Goal: Task Accomplishment & Management: Manage account settings

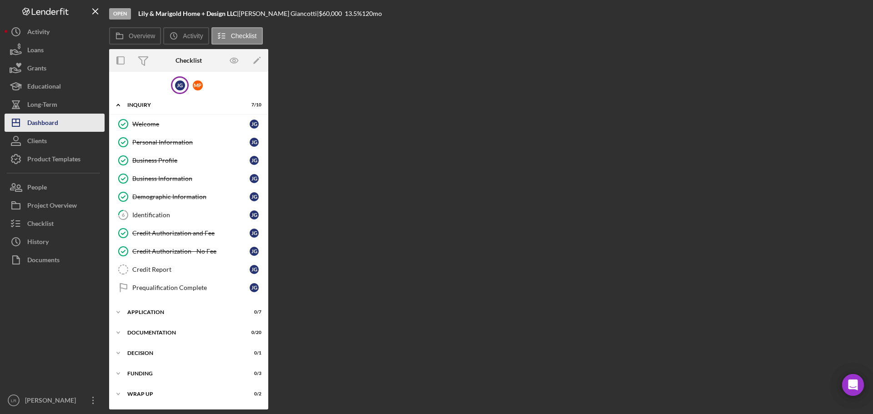
click at [52, 121] on div "Dashboard" at bounding box center [42, 124] width 31 height 20
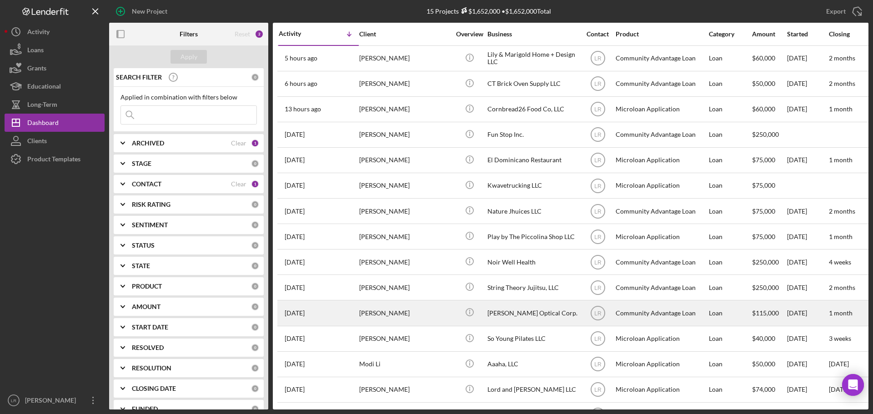
click at [401, 315] on div "[PERSON_NAME]" at bounding box center [404, 313] width 91 height 24
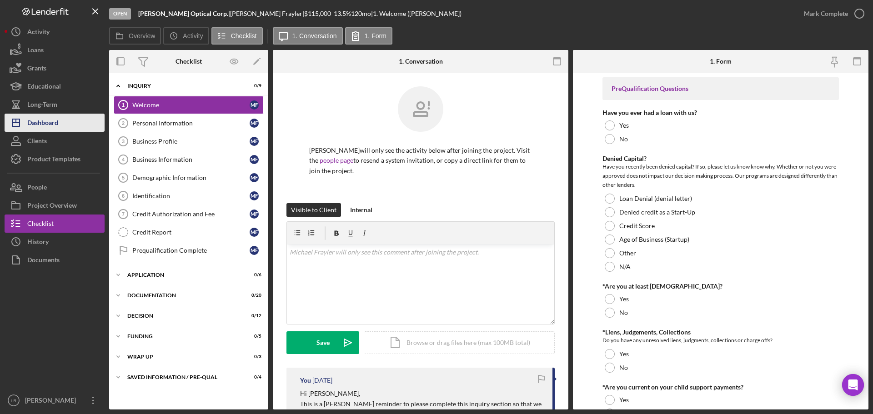
click at [66, 124] on button "Icon/Dashboard Dashboard" at bounding box center [55, 123] width 100 height 18
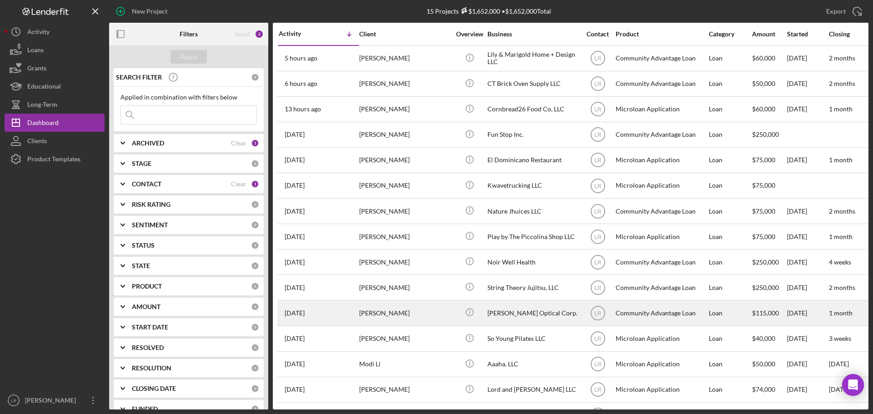
click at [343, 310] on div "[DATE] [PERSON_NAME]" at bounding box center [319, 313] width 80 height 24
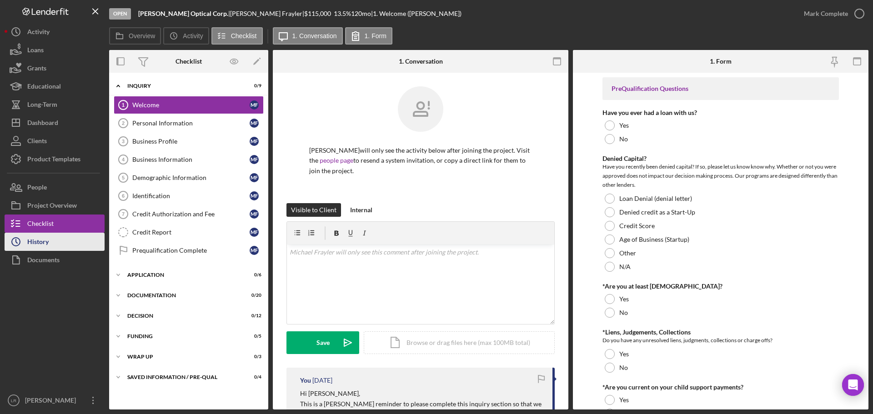
click at [69, 246] on button "Icon/History History" at bounding box center [55, 242] width 100 height 18
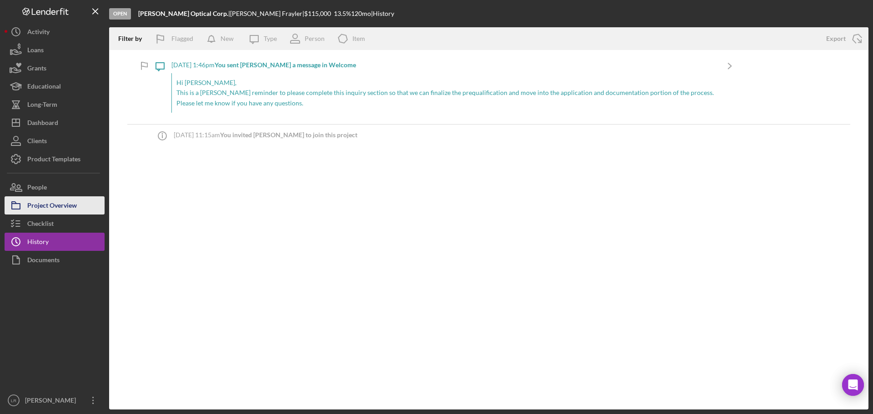
click at [77, 203] on button "Project Overview" at bounding box center [55, 205] width 100 height 18
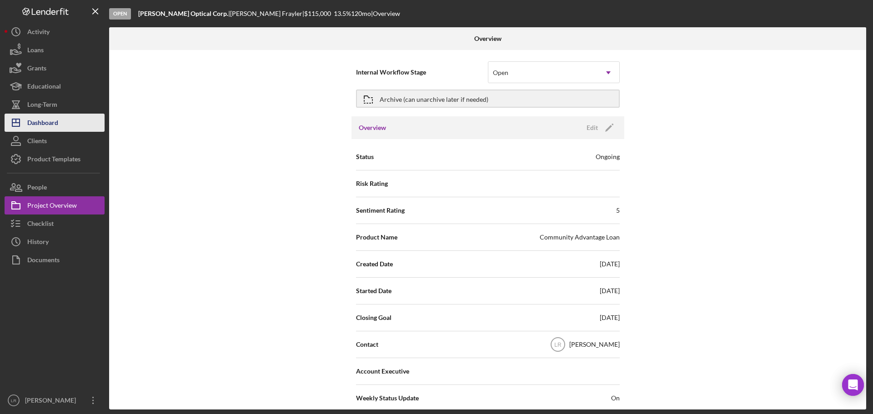
click at [71, 125] on button "Icon/Dashboard Dashboard" at bounding box center [55, 123] width 100 height 18
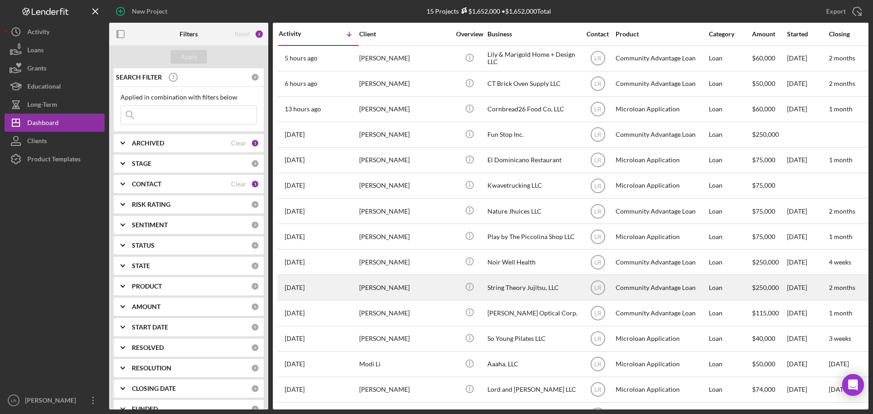
click at [336, 287] on div "[DATE] [PERSON_NAME]" at bounding box center [319, 288] width 80 height 24
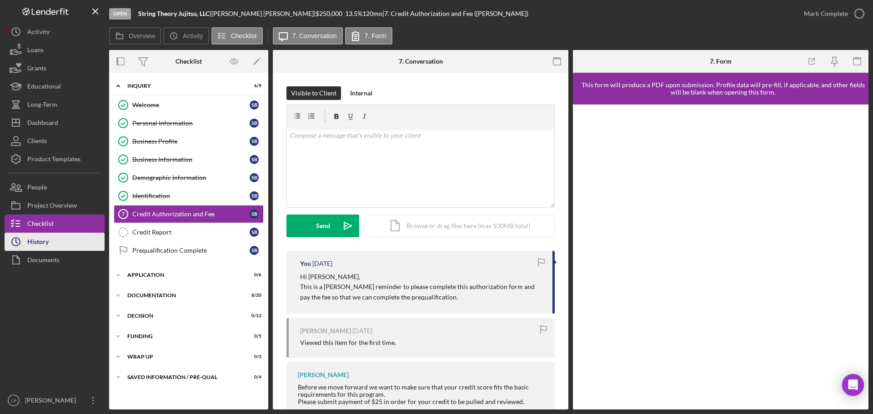
click at [60, 237] on button "Icon/History History" at bounding box center [55, 242] width 100 height 18
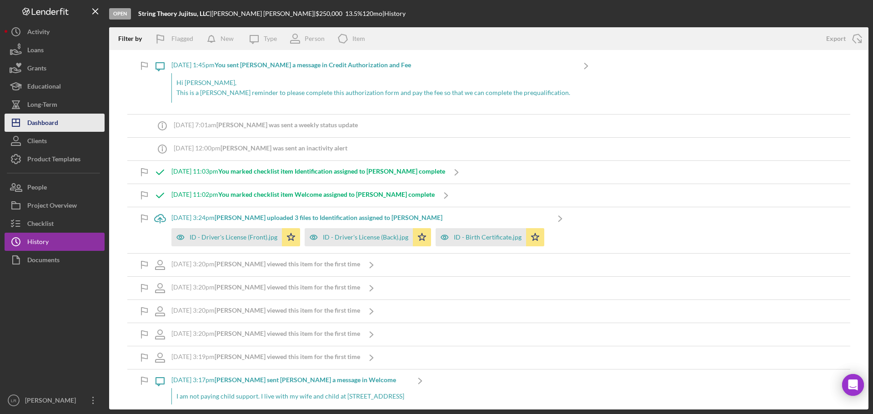
click at [65, 127] on button "Icon/Dashboard Dashboard" at bounding box center [55, 123] width 100 height 18
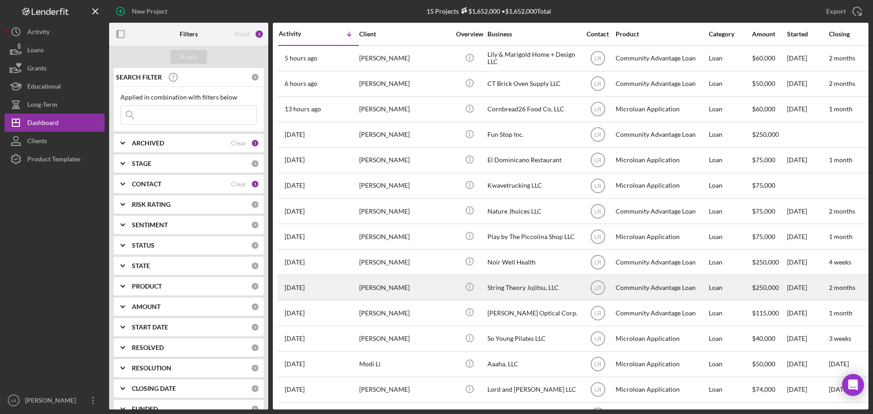
click at [427, 287] on div "[PERSON_NAME]" at bounding box center [404, 288] width 91 height 24
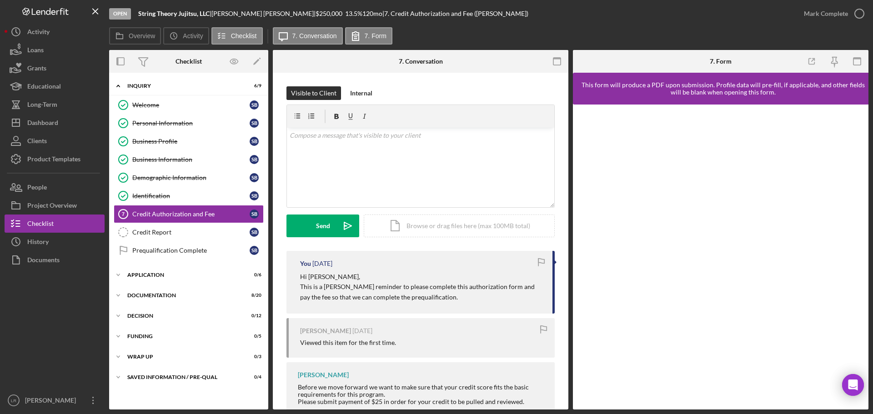
scroll to position [25, 0]
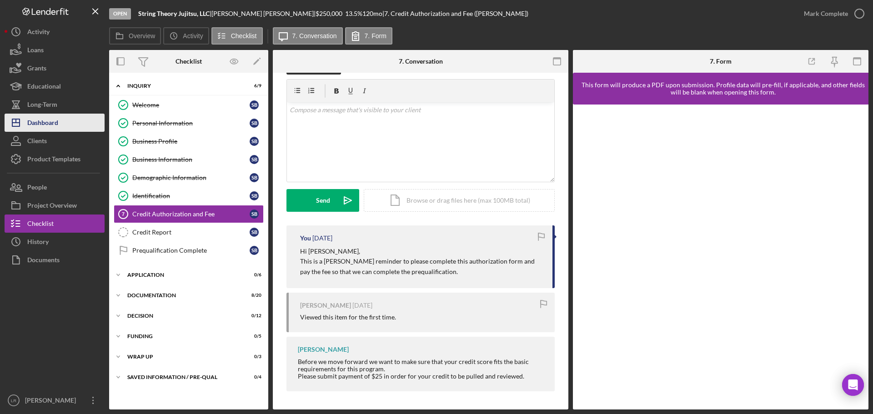
click at [65, 120] on button "Icon/Dashboard Dashboard" at bounding box center [55, 123] width 100 height 18
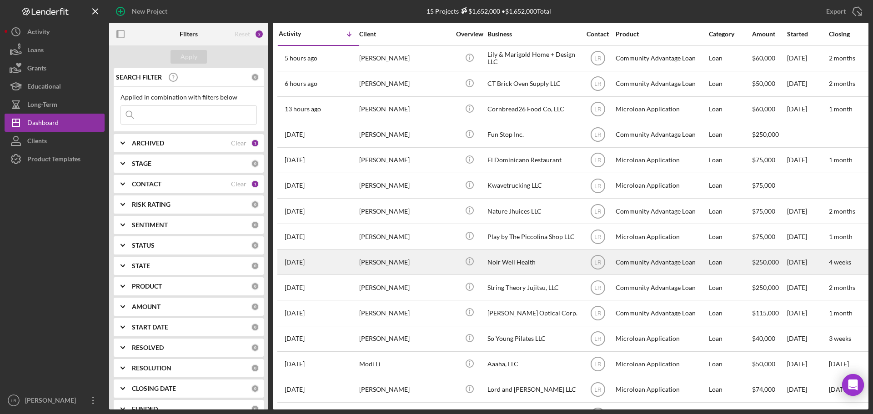
click at [402, 267] on div "[PERSON_NAME]" at bounding box center [404, 262] width 91 height 24
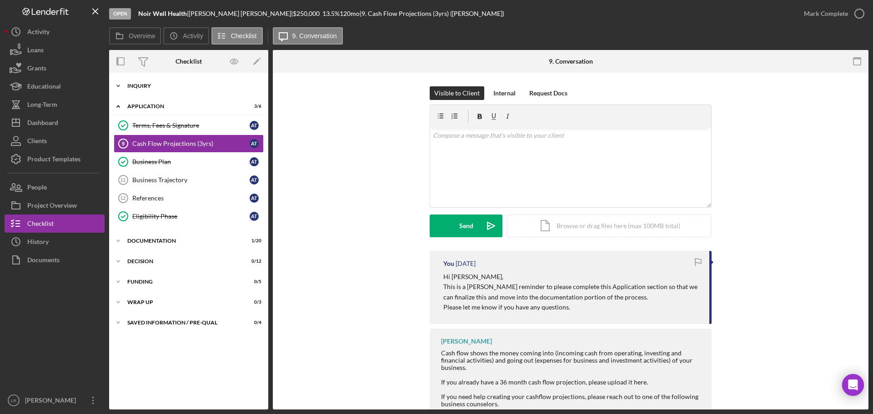
click at [143, 81] on div "Icon/Expander Inquiry 9 / 9" at bounding box center [188, 86] width 159 height 18
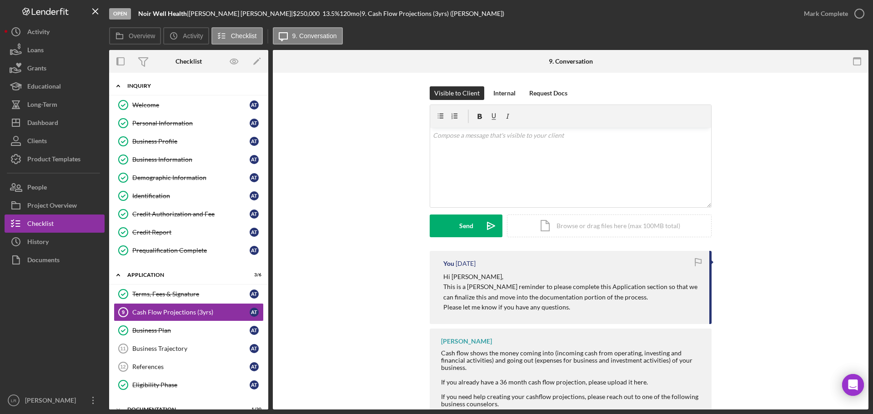
click at [144, 83] on div "Icon/Expander Inquiry 9 / 9" at bounding box center [188, 86] width 159 height 19
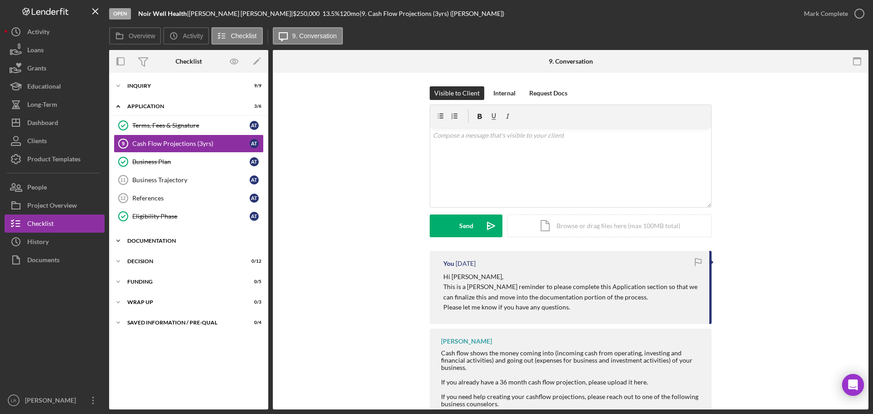
click at [173, 243] on div "Documentation" at bounding box center [192, 240] width 130 height 5
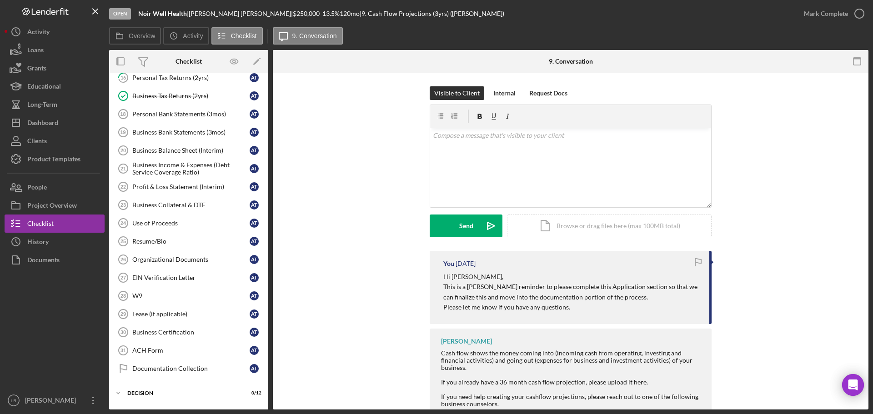
scroll to position [182, 0]
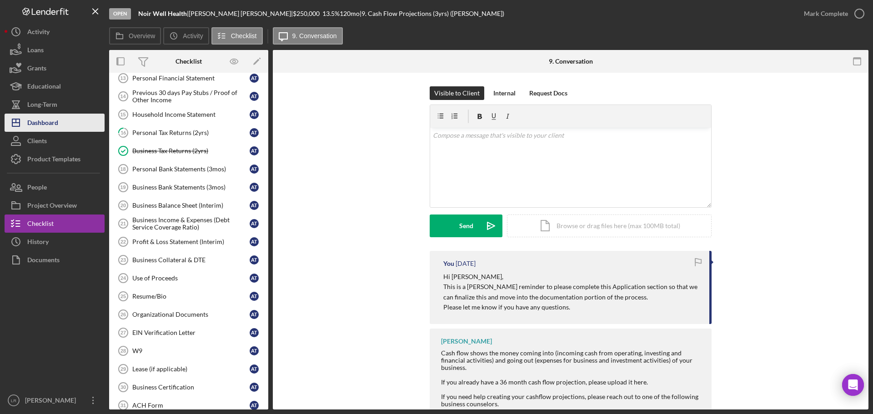
click at [59, 126] on button "Icon/Dashboard Dashboard" at bounding box center [55, 123] width 100 height 18
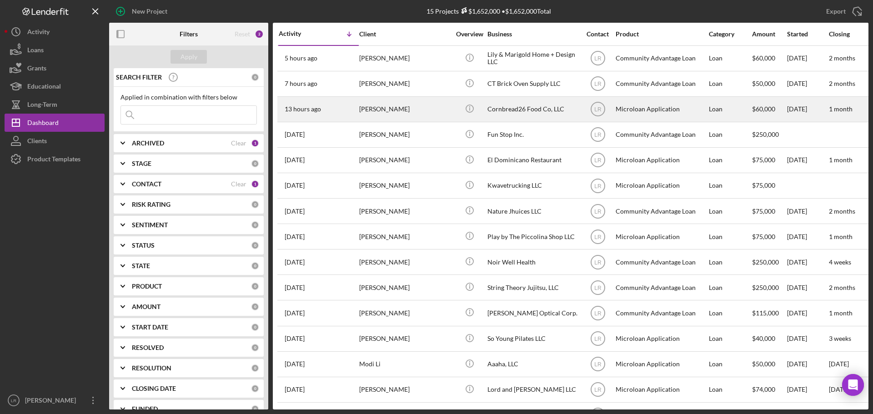
click at [402, 115] on div "[PERSON_NAME]" at bounding box center [404, 109] width 91 height 24
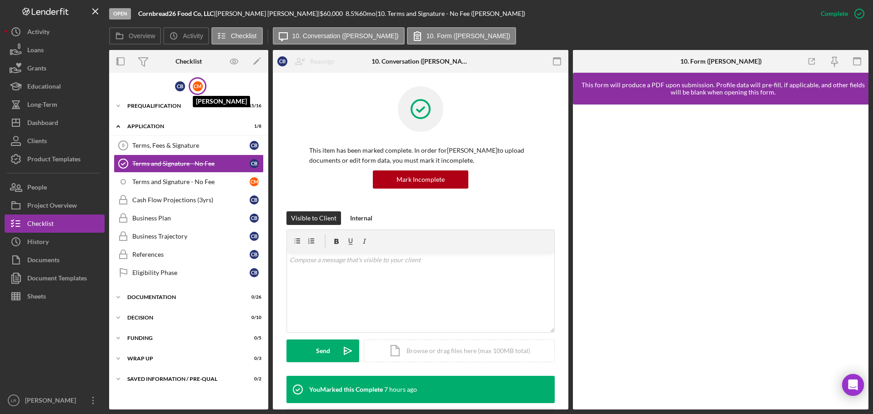
click at [200, 89] on div "C M" at bounding box center [198, 86] width 10 height 10
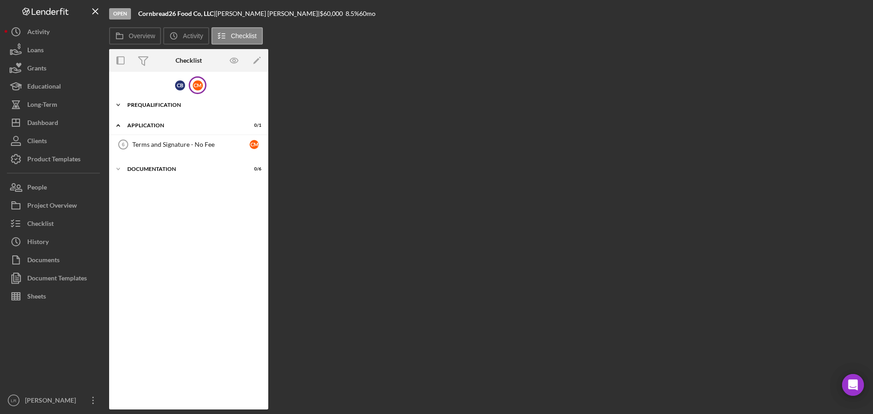
click at [161, 98] on div "Icon/Expander Prequalification 6 / 6" at bounding box center [188, 105] width 159 height 18
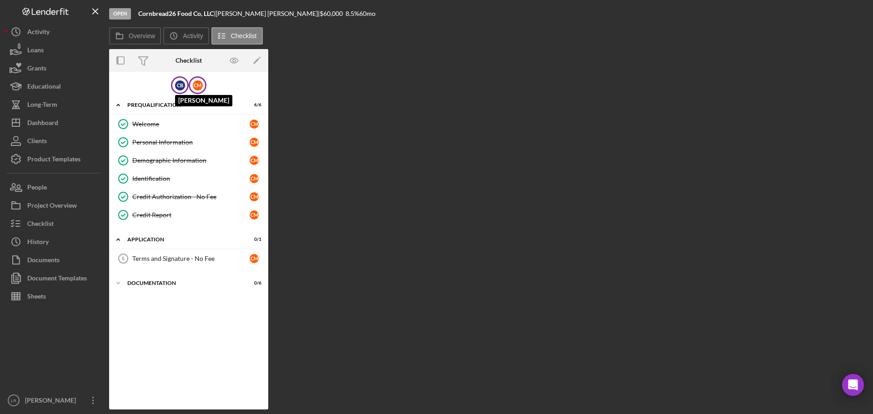
click at [183, 84] on div "C B" at bounding box center [180, 85] width 10 height 10
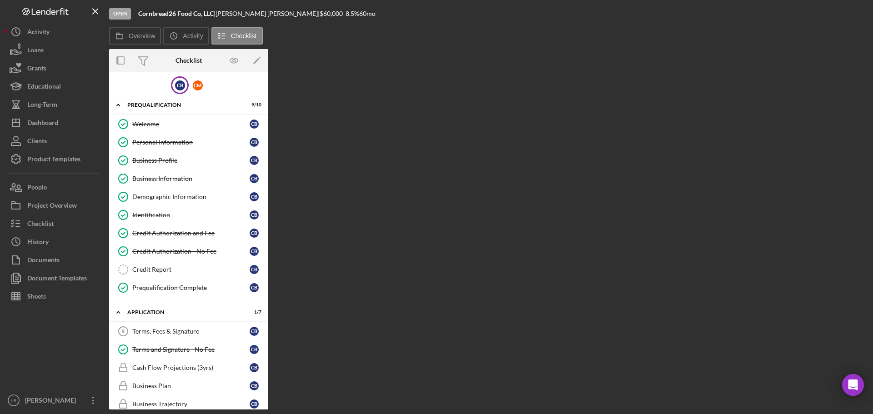
click at [201, 73] on div "C B C M Icon/Expander Prequalification 9 / 10 Welcome Welcome C B Personal Info…" at bounding box center [188, 241] width 159 height 338
click at [197, 88] on div "C M" at bounding box center [198, 85] width 10 height 10
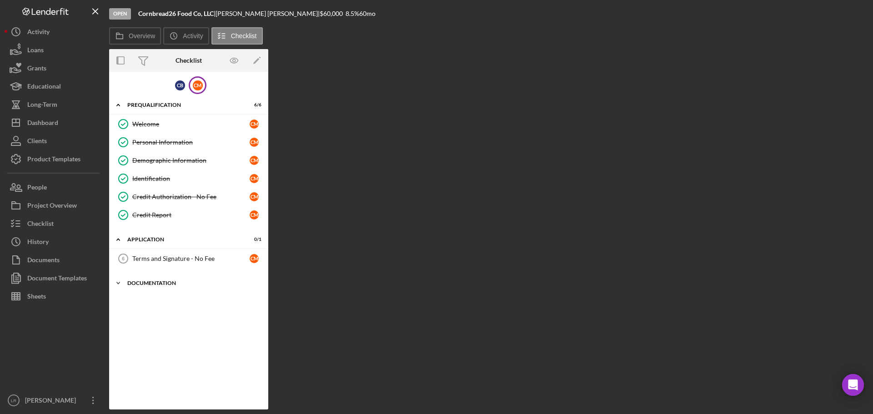
click at [165, 279] on div "Icon/Expander Documentation 0 / 6" at bounding box center [188, 283] width 159 height 18
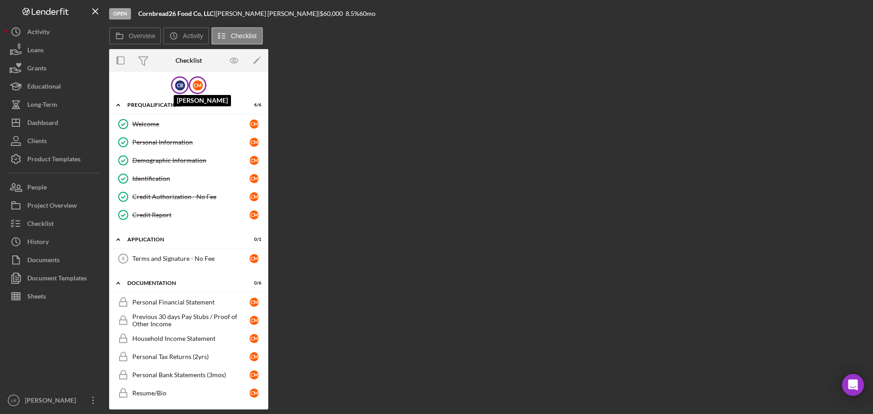
click at [179, 85] on div "C B" at bounding box center [180, 85] width 10 height 10
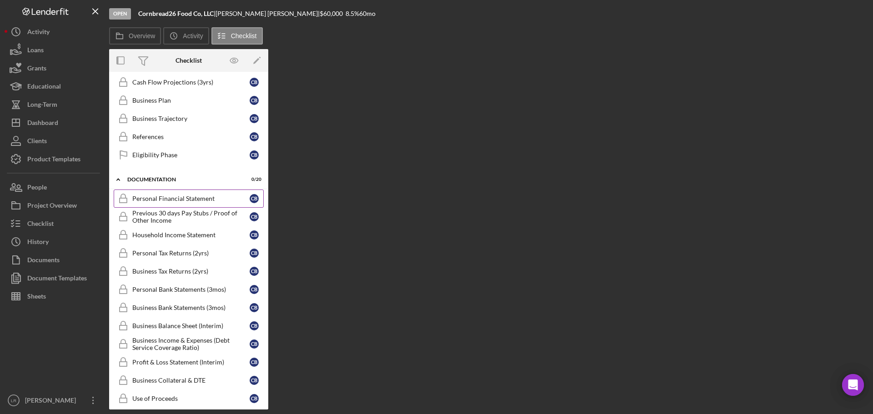
scroll to position [273, 0]
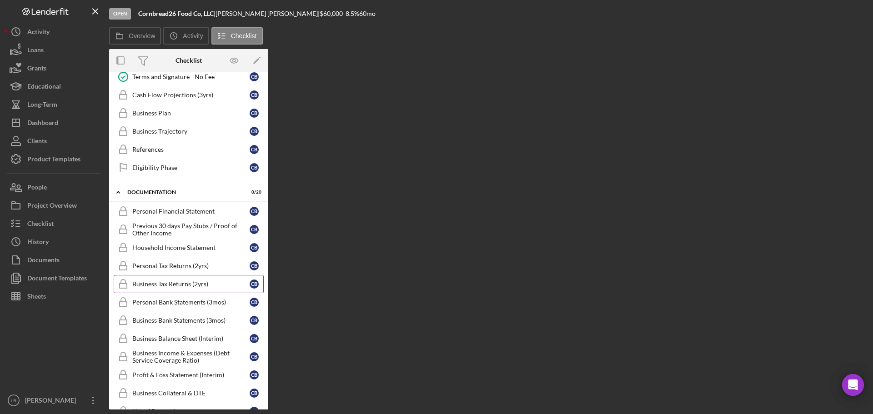
click at [180, 282] on div "Business Tax Returns (2yrs)" at bounding box center [190, 284] width 117 height 7
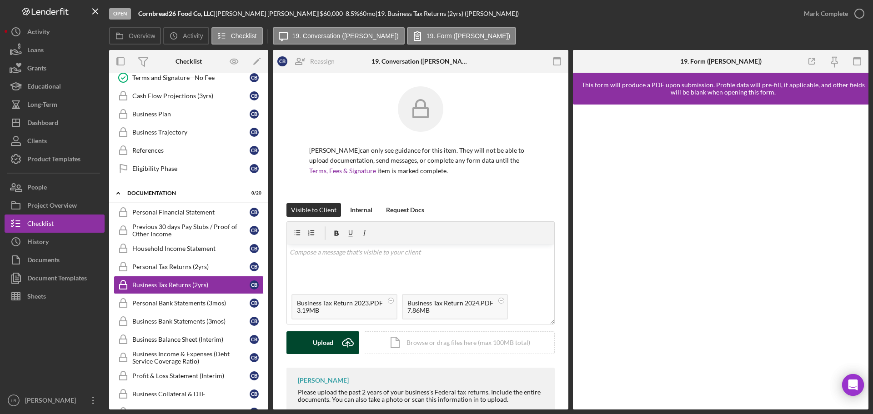
click at [321, 341] on div "Upload" at bounding box center [323, 343] width 20 height 23
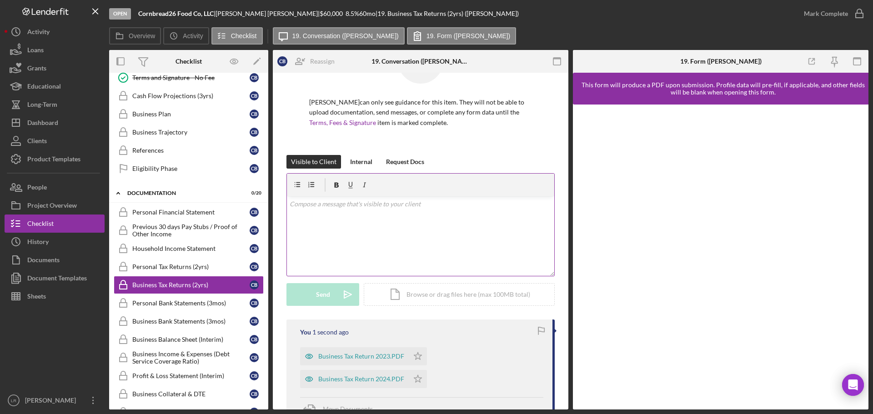
scroll to position [136, 0]
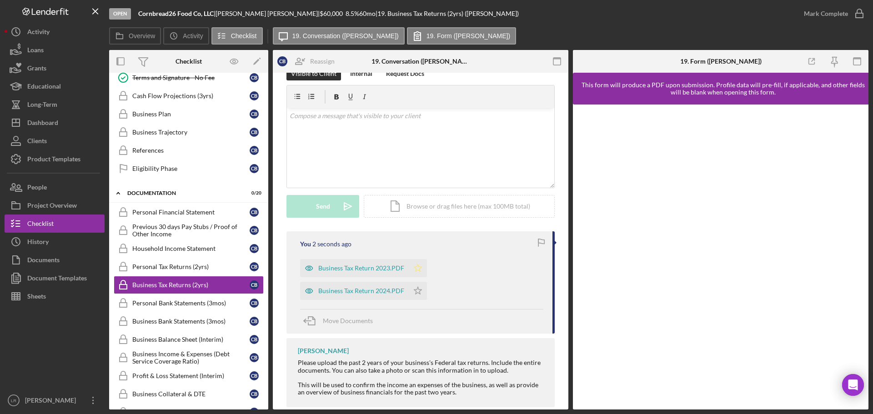
click at [416, 267] on polygon "button" at bounding box center [418, 267] width 8 height 7
click at [415, 295] on icon "Icon/Star" at bounding box center [418, 291] width 18 height 18
click at [837, 15] on div "Mark Complete" at bounding box center [826, 14] width 44 height 18
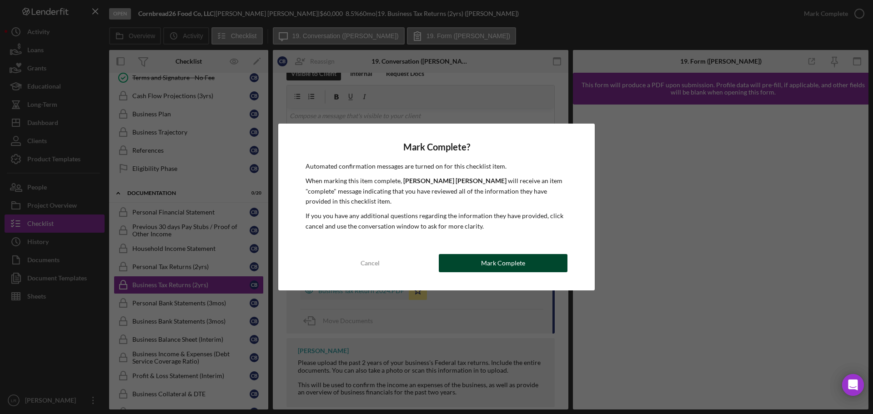
click at [493, 261] on div "Mark Complete" at bounding box center [503, 263] width 44 height 18
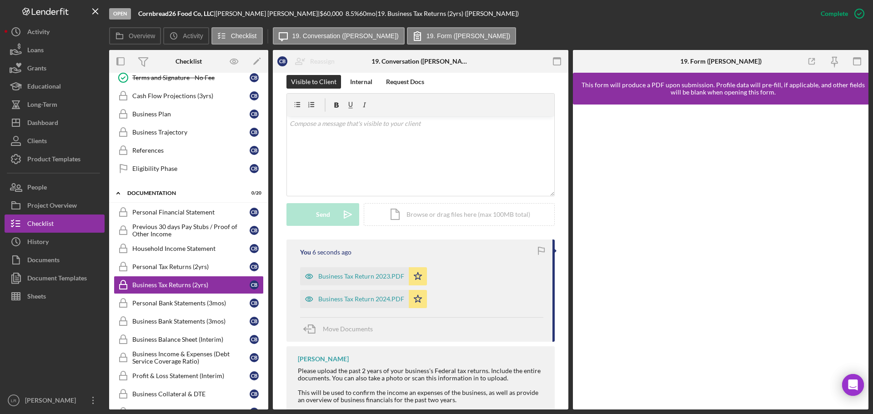
scroll to position [145, 0]
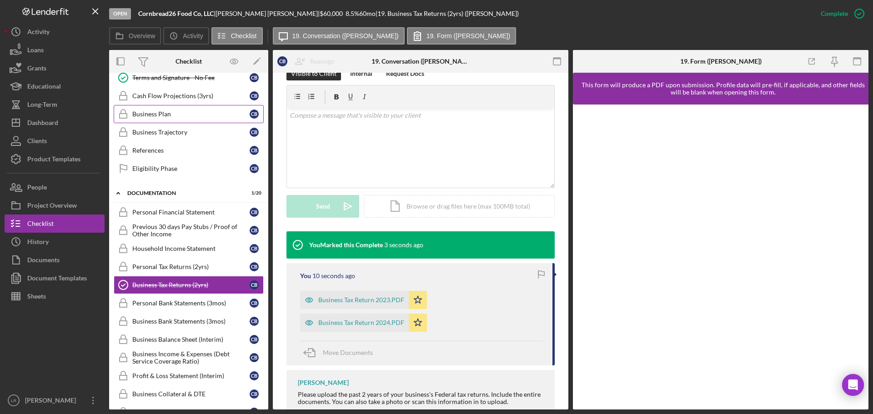
click at [176, 117] on div "Business Plan" at bounding box center [190, 114] width 117 height 7
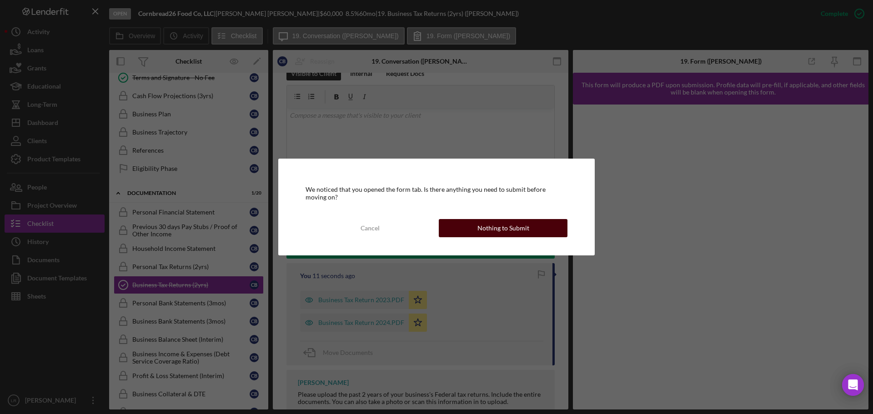
click at [482, 229] on div "Nothing to Submit" at bounding box center [503, 228] width 52 height 18
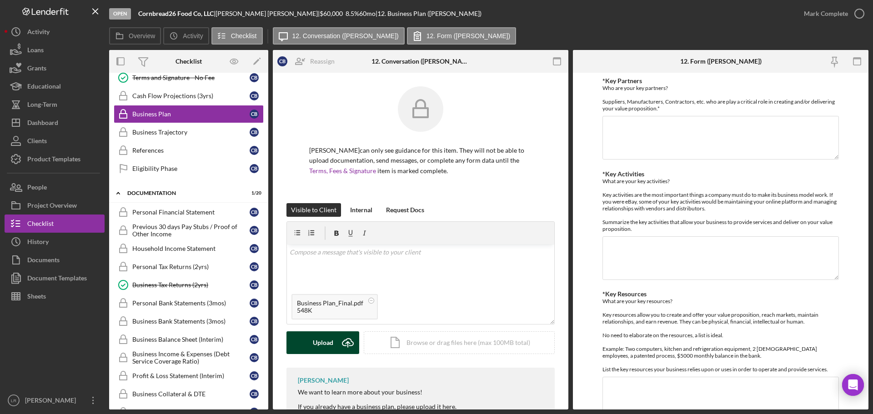
click at [331, 339] on div "Upload" at bounding box center [323, 343] width 20 height 23
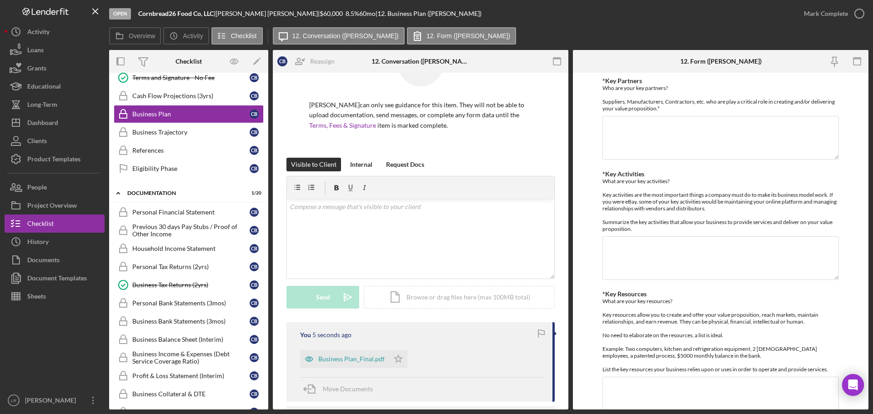
scroll to position [136, 0]
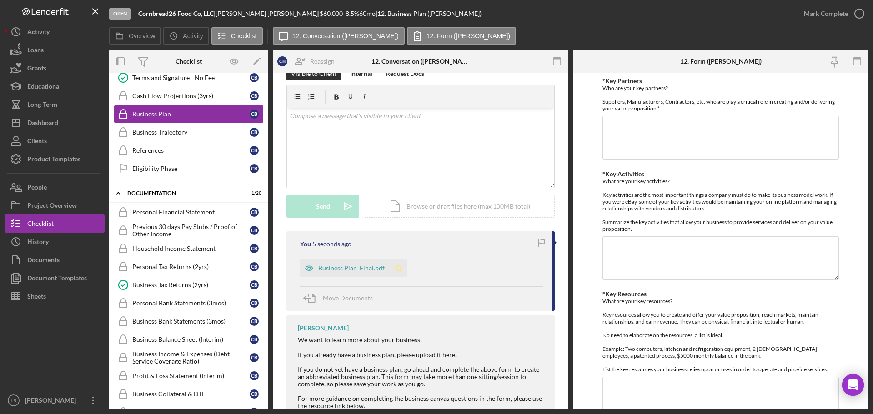
click at [397, 265] on polygon "button" at bounding box center [399, 267] width 8 height 7
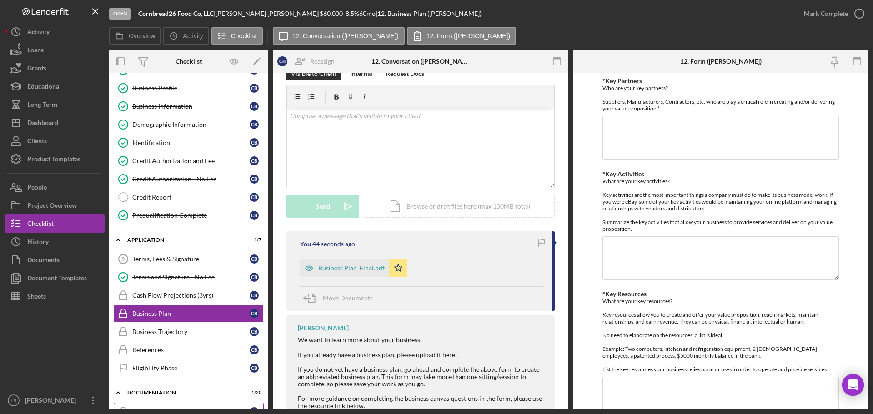
scroll to position [0, 0]
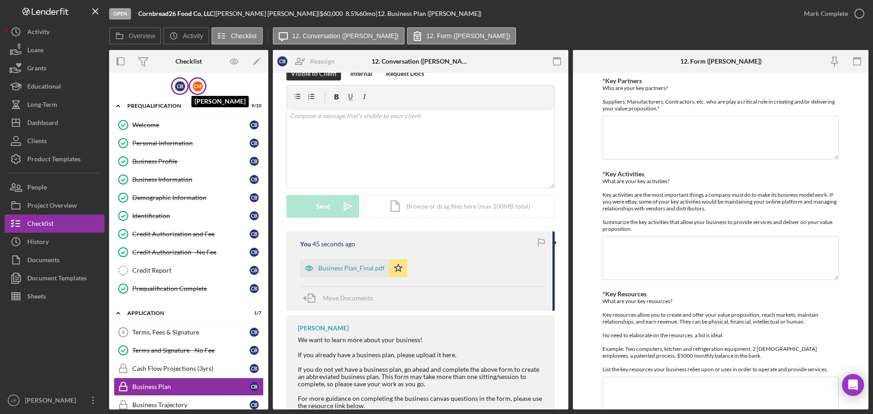
click at [195, 87] on div "C M" at bounding box center [198, 86] width 10 height 10
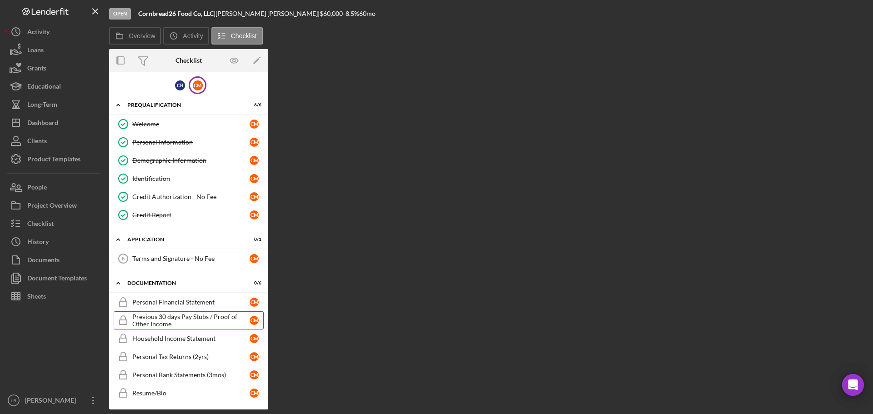
scroll to position [2, 0]
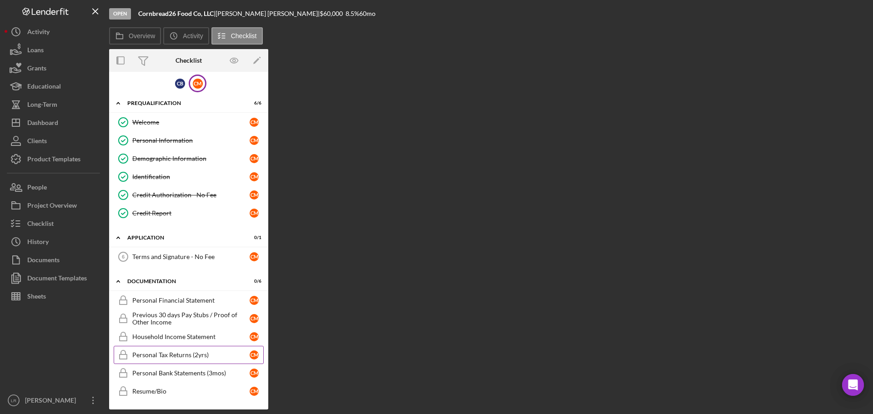
click at [191, 356] on div "Personal Tax Returns (2yrs)" at bounding box center [190, 355] width 117 height 7
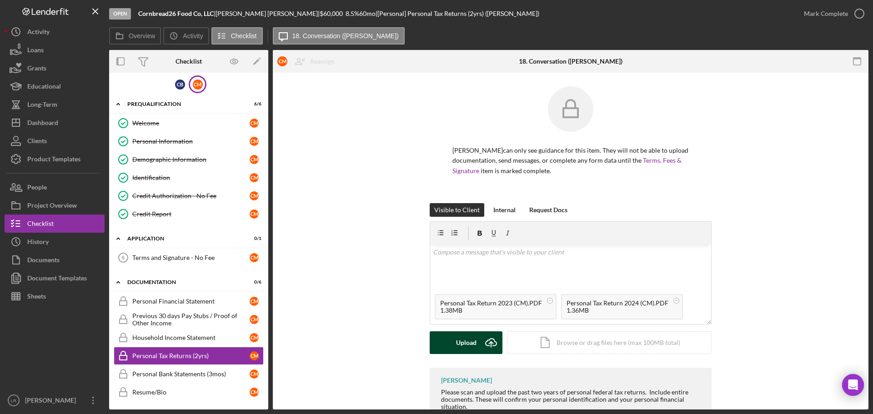
click at [456, 335] on div "Upload" at bounding box center [466, 343] width 20 height 23
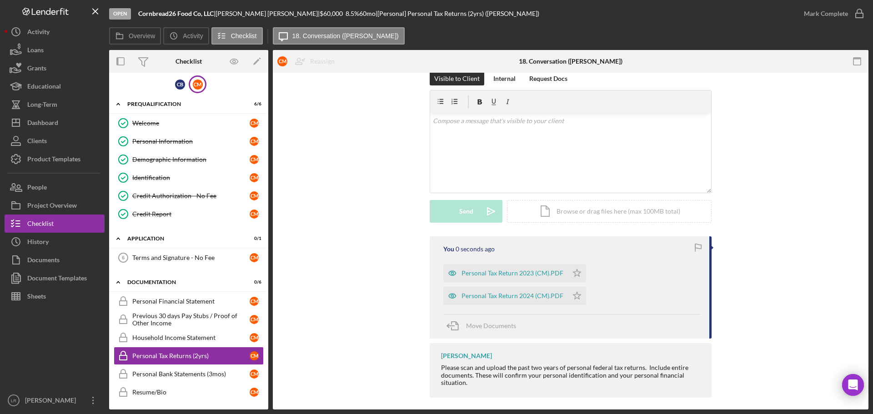
scroll to position [136, 0]
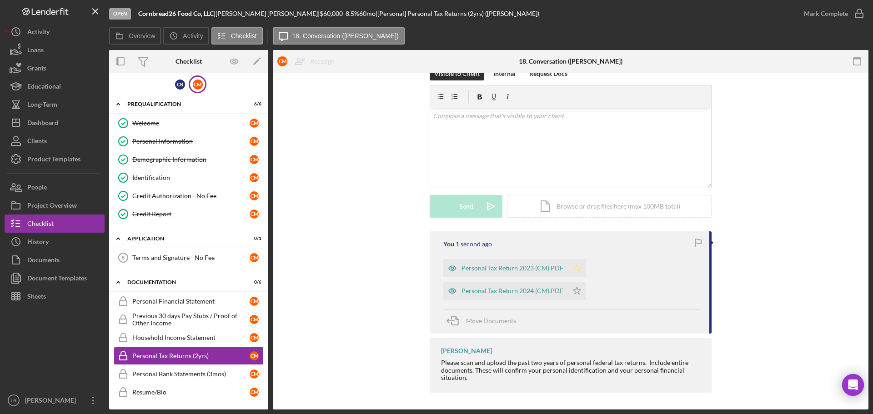
click at [569, 268] on icon "Icon/Star" at bounding box center [577, 268] width 18 height 18
click at [573, 297] on icon "Icon/Star" at bounding box center [577, 291] width 18 height 18
click at [821, 14] on div "Mark Complete" at bounding box center [826, 14] width 44 height 18
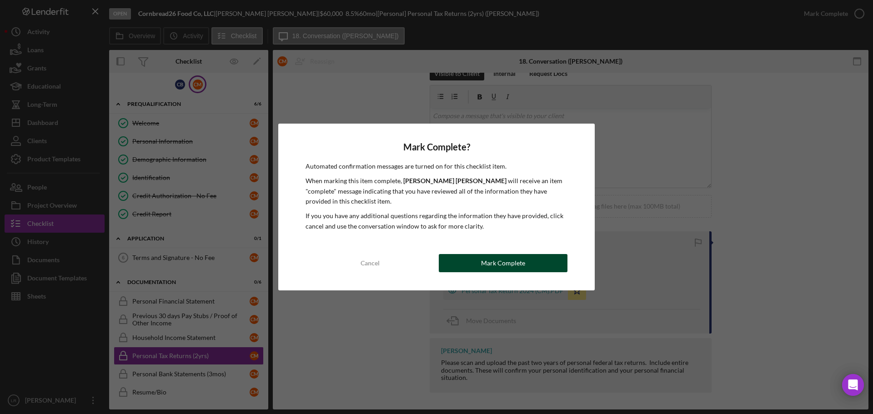
click at [506, 265] on div "Mark Complete" at bounding box center [503, 263] width 44 height 18
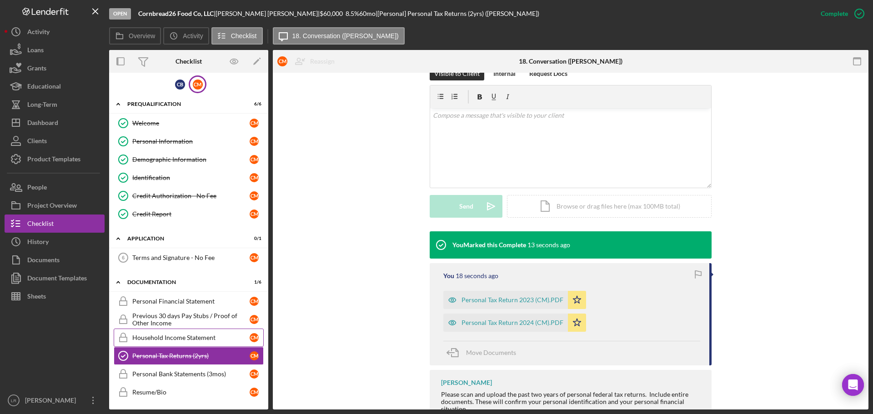
scroll to position [3, 0]
drag, startPoint x: 302, startPoint y: 309, endPoint x: 209, endPoint y: 310, distance: 93.2
click at [302, 309] on div "You Marked this Complete 14 seconds ago You 19 seconds ago Personal Tax Return …" at bounding box center [570, 330] width 568 height 198
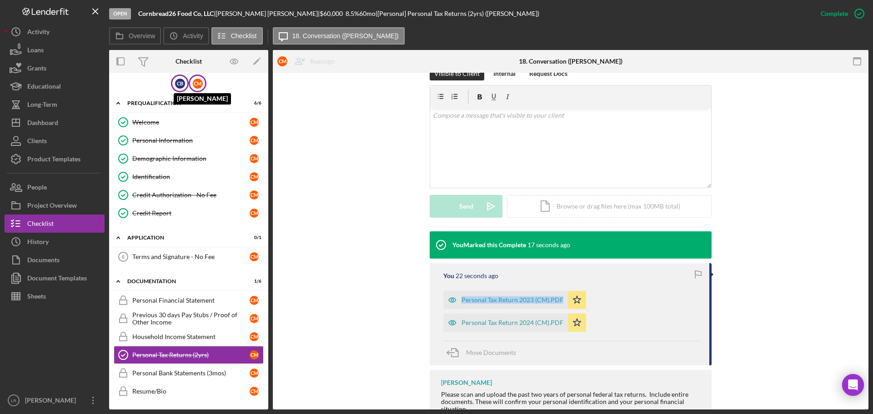
click at [180, 85] on div "C B" at bounding box center [180, 84] width 10 height 10
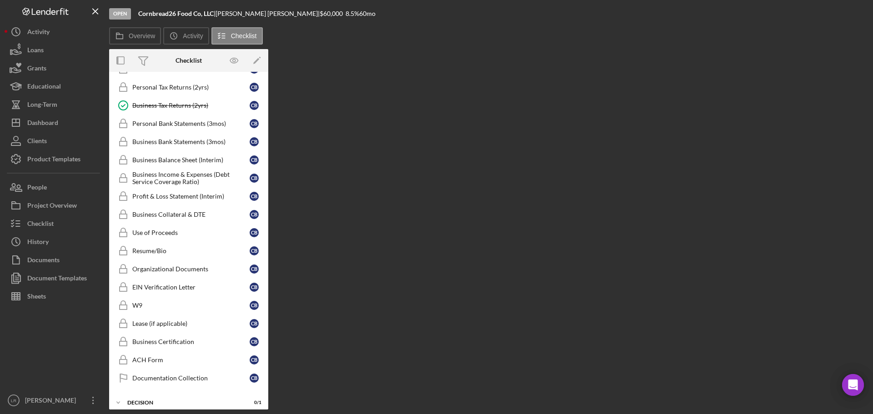
scroll to position [457, 0]
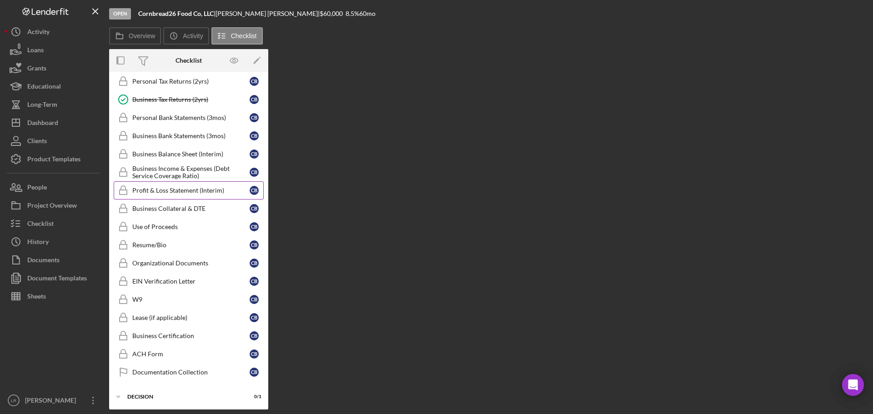
click at [214, 192] on div "Profit & Loss Statement (Interim)" at bounding box center [190, 190] width 117 height 7
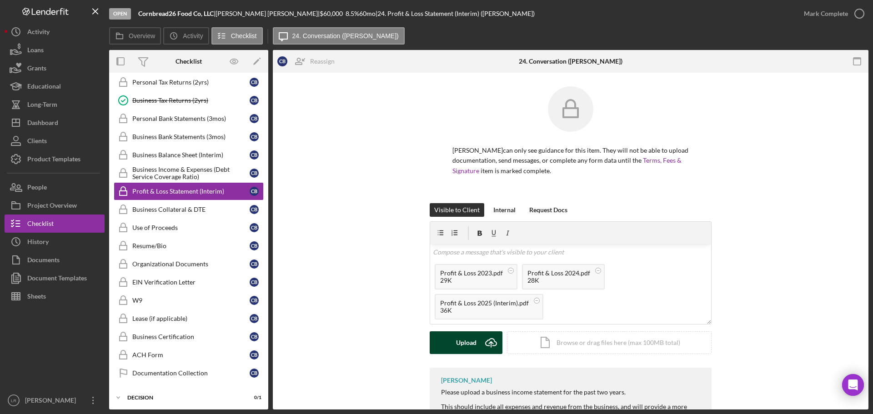
click at [458, 340] on div "Upload" at bounding box center [466, 343] width 20 height 23
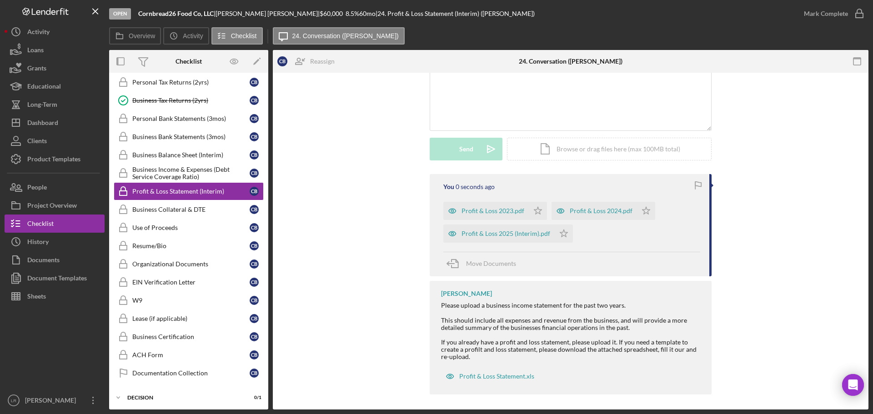
scroll to position [197, 0]
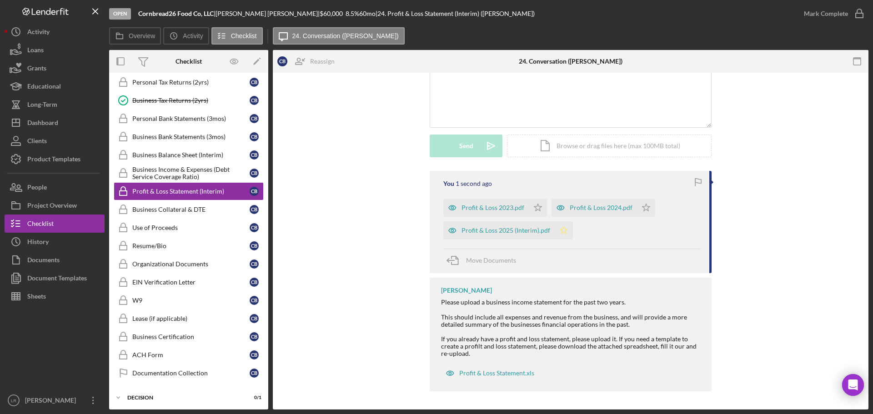
click at [563, 231] on polygon "button" at bounding box center [564, 229] width 8 height 7
click at [529, 201] on icon "Icon/Star" at bounding box center [538, 208] width 18 height 18
drag, startPoint x: 648, startPoint y: 210, endPoint x: 675, endPoint y: 202, distance: 28.5
click at [647, 210] on icon "Icon/Star" at bounding box center [646, 208] width 18 height 18
click at [803, 13] on button "Mark Complete" at bounding box center [832, 14] width 74 height 18
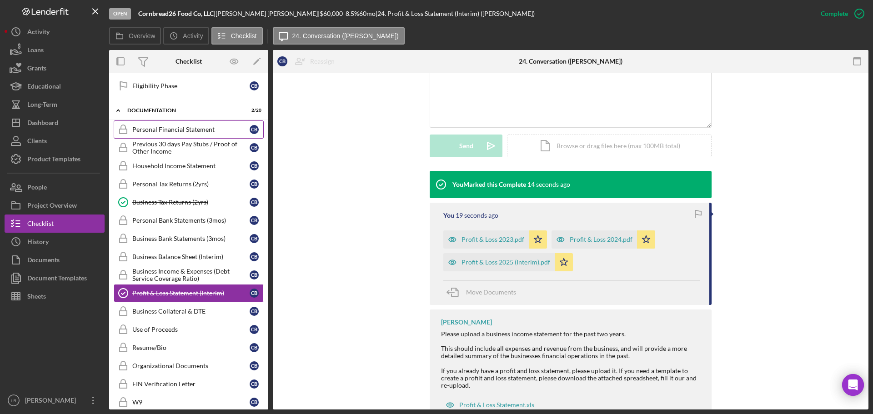
scroll to position [364, 0]
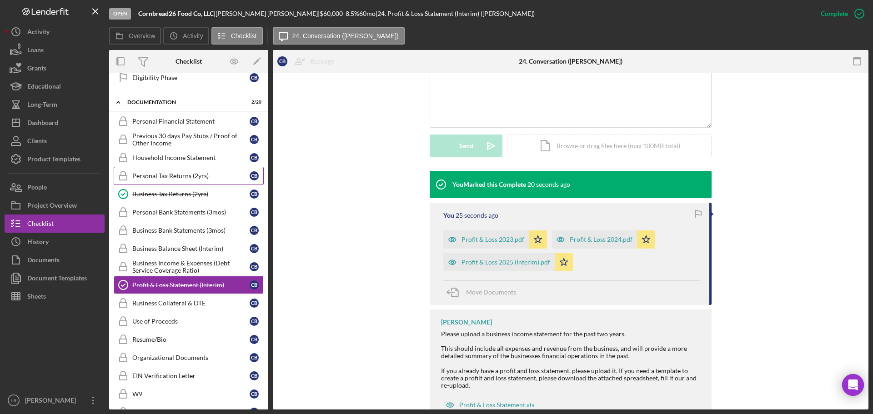
click at [186, 175] on div "Personal Tax Returns (2yrs)" at bounding box center [190, 175] width 117 height 7
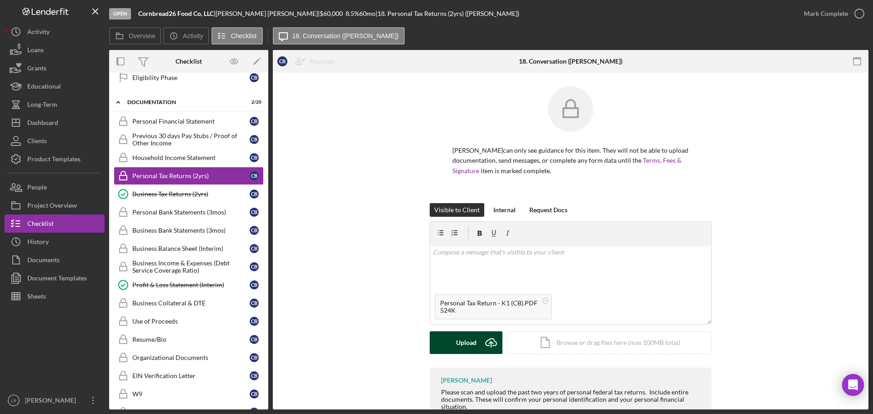
click at [466, 341] on div "Upload" at bounding box center [466, 343] width 20 height 23
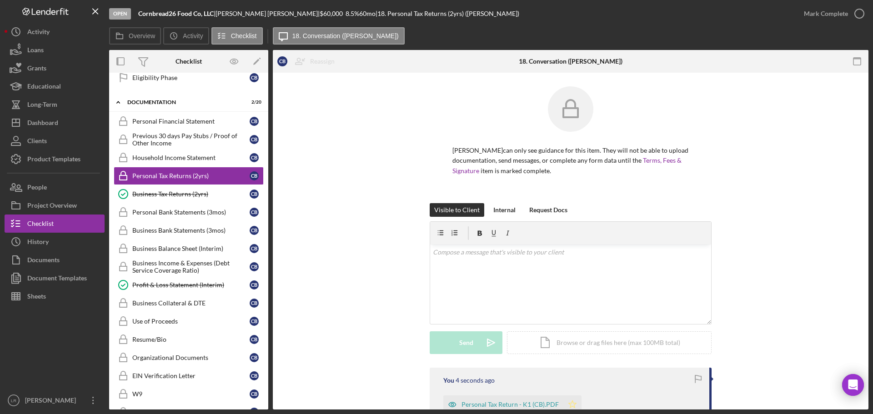
click at [574, 405] on icon "Icon/Star" at bounding box center [572, 405] width 18 height 18
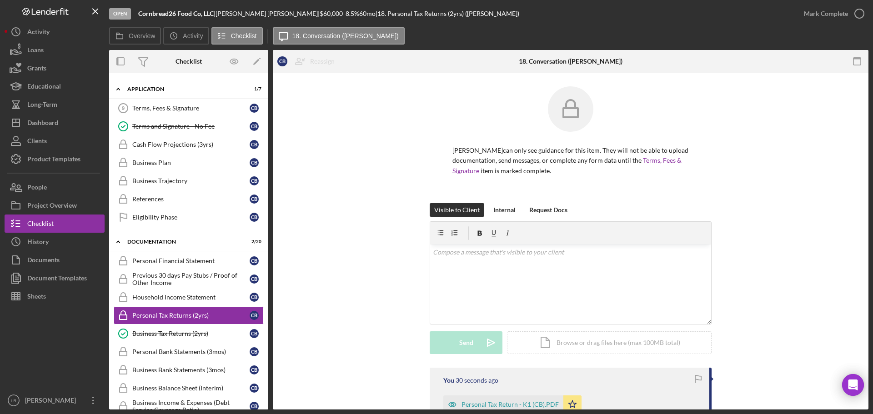
scroll to position [228, 0]
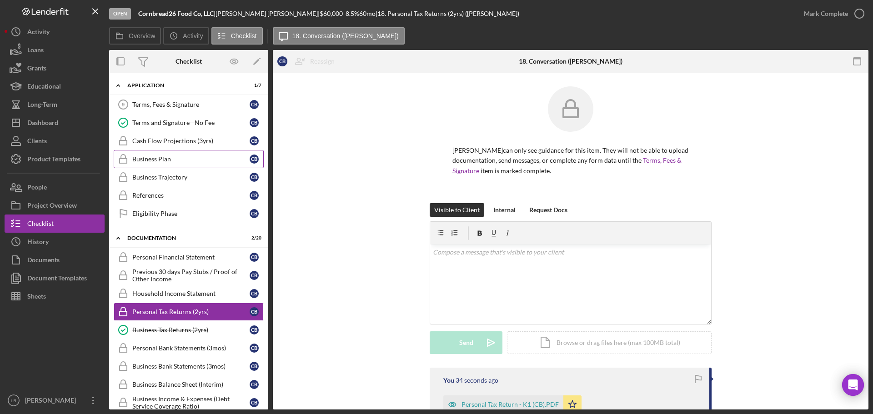
click at [174, 154] on link "Business Plan Business Plan C B" at bounding box center [189, 159] width 150 height 18
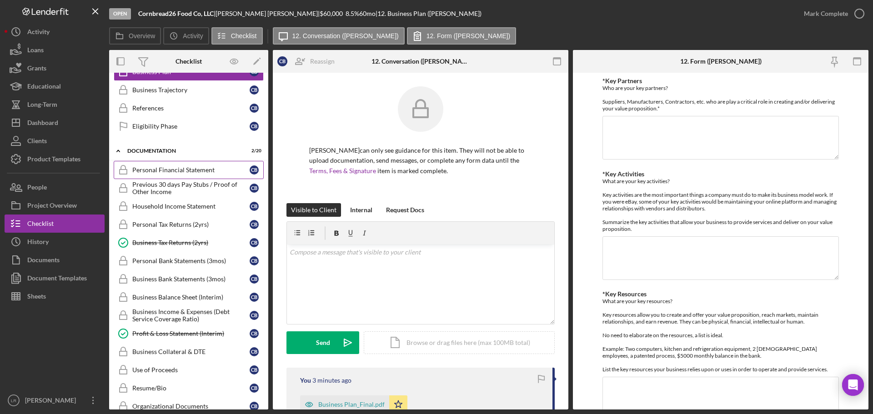
scroll to position [319, 0]
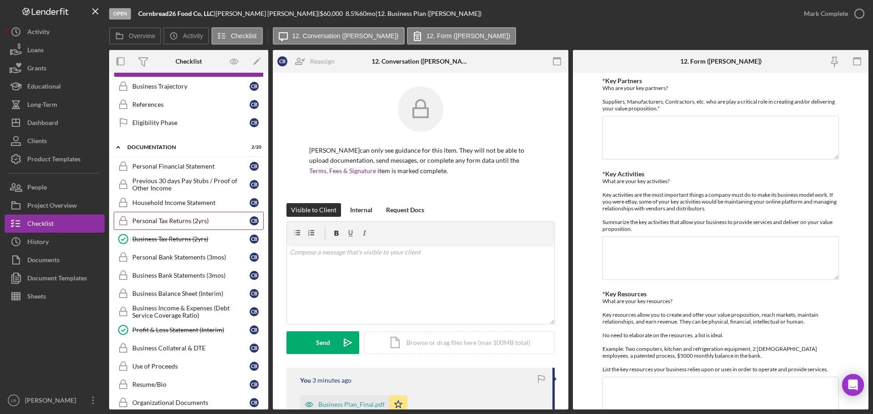
click at [195, 220] on div "Personal Tax Returns (2yrs)" at bounding box center [190, 220] width 117 height 7
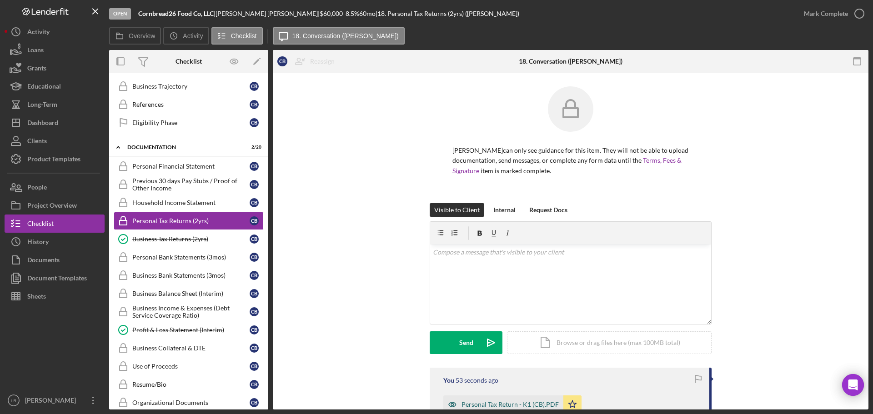
click at [522, 403] on div "Personal Tax Return - K1 (CB).PDF" at bounding box center [510, 404] width 97 height 7
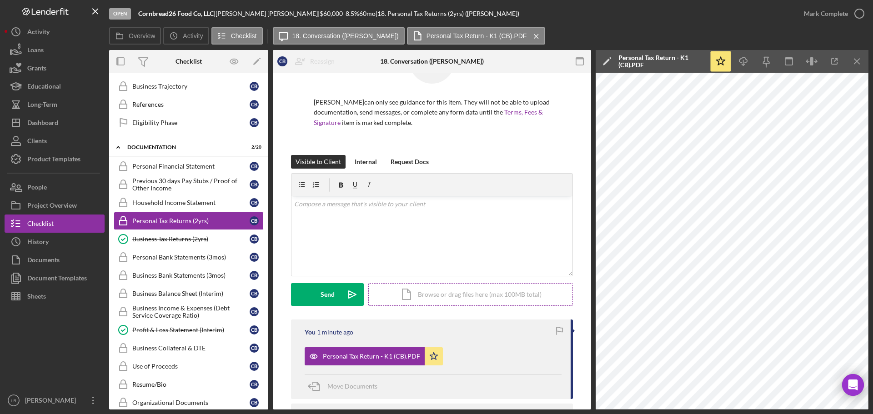
scroll to position [115, 0]
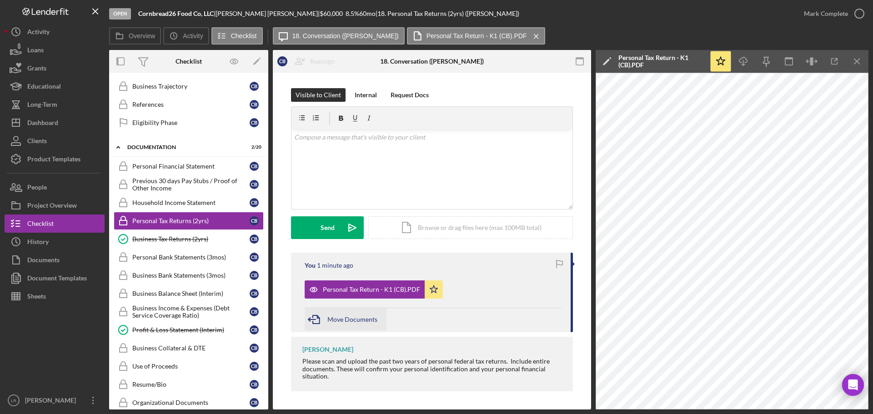
click at [354, 315] on div "Move Documents" at bounding box center [352, 319] width 50 height 23
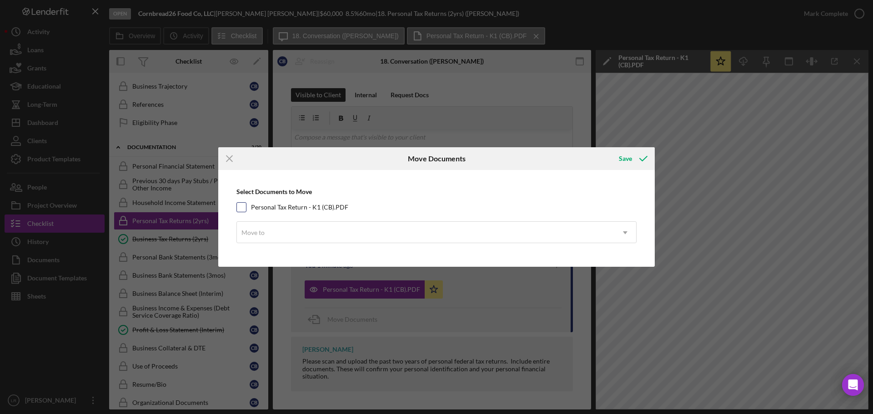
click at [312, 207] on label "Personal Tax Return - K1 (CB).PDF" at bounding box center [299, 207] width 97 height 9
click at [246, 207] on input "Personal Tax Return - K1 (CB).PDF" at bounding box center [241, 207] width 9 height 9
checkbox input "true"
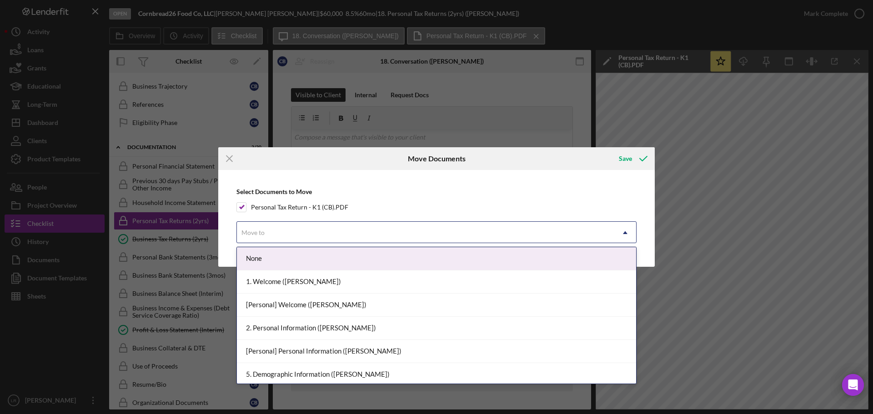
click at [311, 237] on div "Move to" at bounding box center [425, 232] width 377 height 21
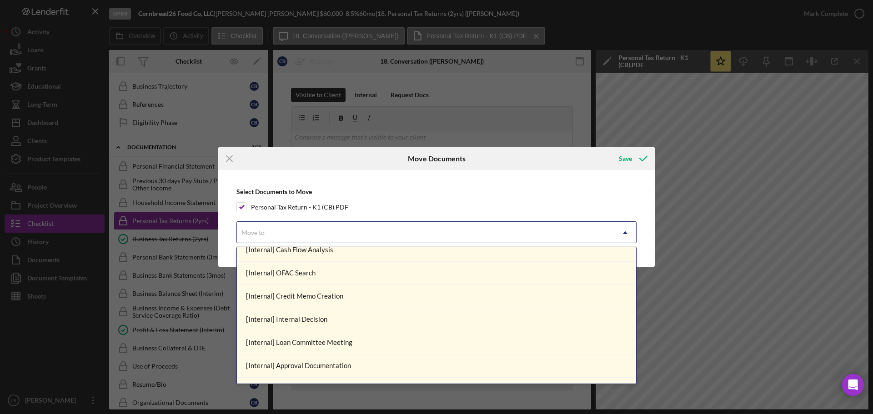
scroll to position [861, 0]
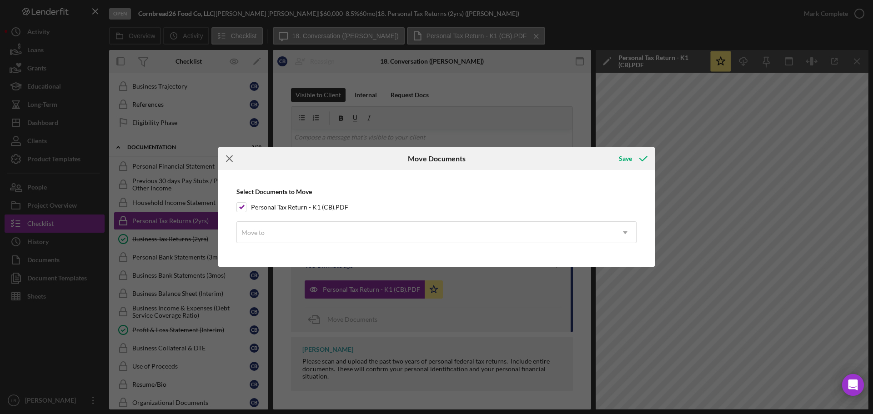
click at [231, 159] on icon "Icon/Menu Close" at bounding box center [229, 158] width 23 height 23
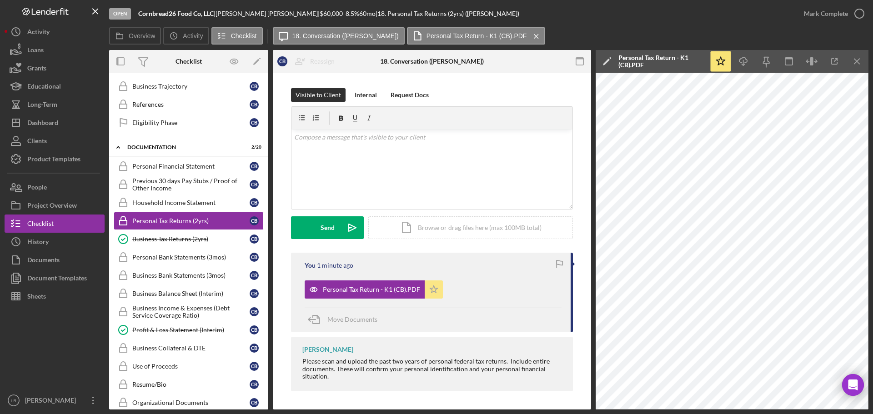
click at [431, 287] on polygon "button" at bounding box center [434, 289] width 8 height 7
drag, startPoint x: 328, startPoint y: 292, endPoint x: 180, endPoint y: 226, distance: 162.3
click at [180, 226] on div "Overview Internal Workflow Stage Open Icon/Dropdown Arrow Archive (can unarchiv…" at bounding box center [488, 230] width 759 height 360
drag, startPoint x: 179, startPoint y: 236, endPoint x: 204, endPoint y: 233, distance: 24.7
click at [180, 236] on div "Business Tax Returns (2yrs)" at bounding box center [190, 239] width 117 height 7
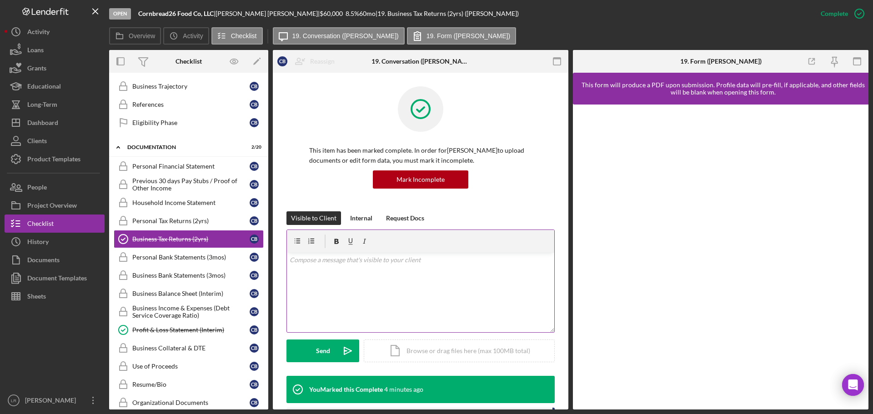
click at [390, 268] on div "v Color teal Color pink Remove color Add row above Add row below Add column bef…" at bounding box center [420, 293] width 267 height 80
click at [316, 351] on div "Upload" at bounding box center [323, 351] width 20 height 23
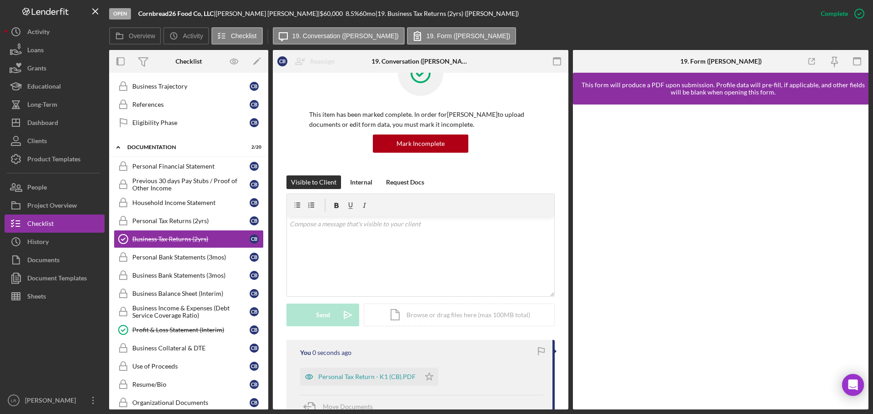
scroll to position [136, 0]
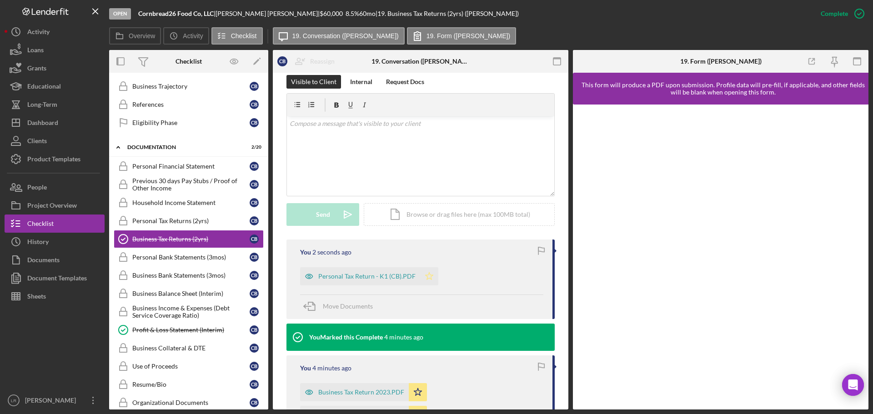
click at [427, 276] on icon "Icon/Star" at bounding box center [429, 276] width 18 height 18
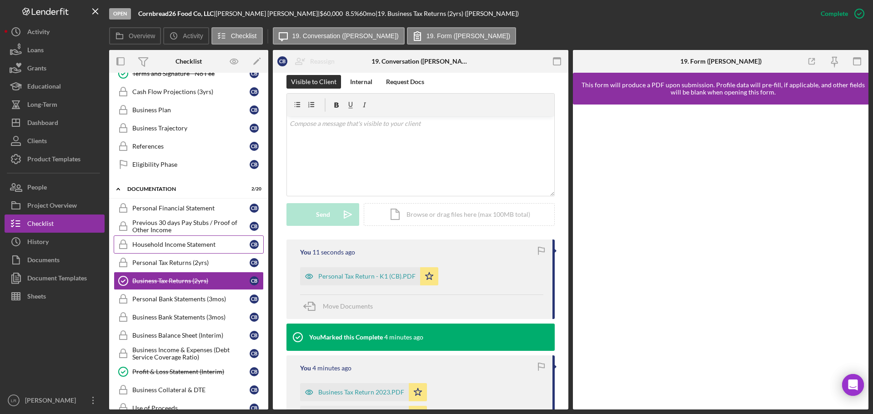
scroll to position [319, 0]
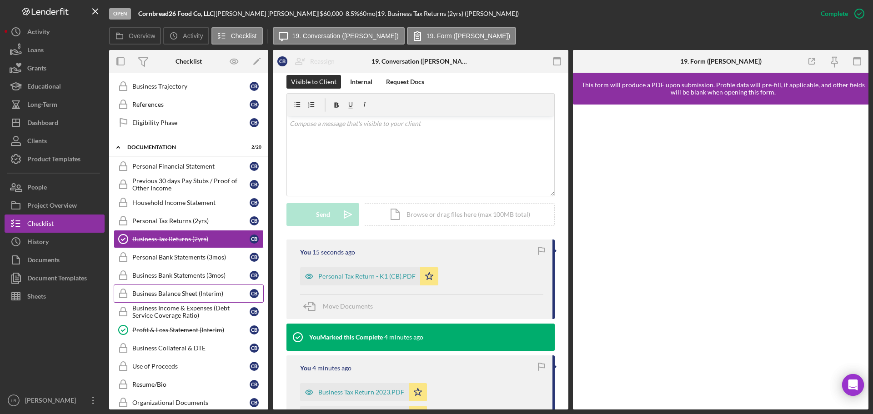
click at [203, 296] on div "Business Balance Sheet (Interim)" at bounding box center [190, 293] width 117 height 7
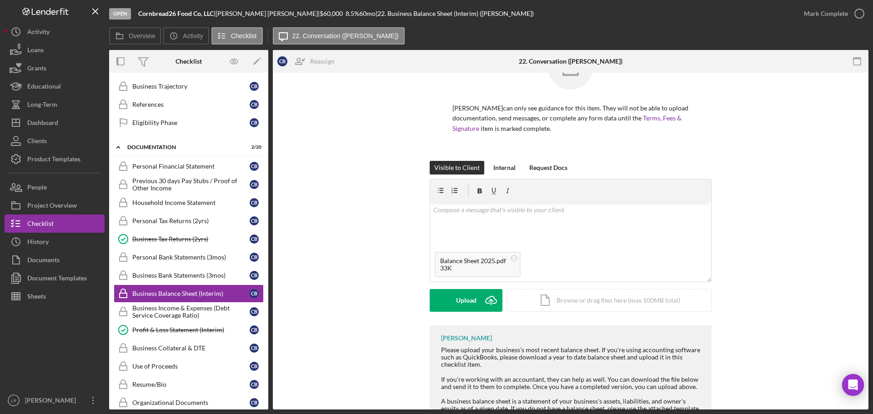
scroll to position [91, 0]
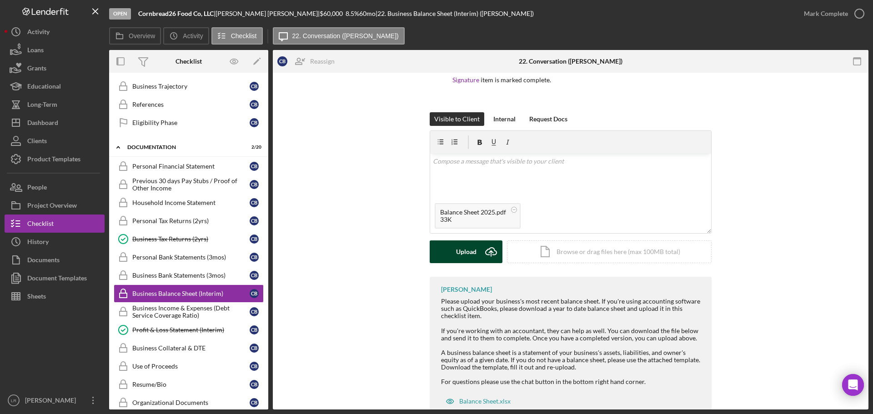
click at [441, 251] on button "Upload Icon/Upload" at bounding box center [466, 252] width 73 height 23
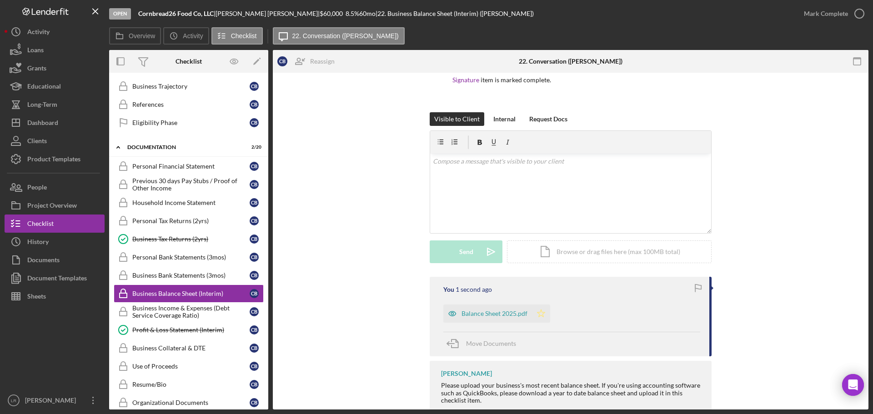
click at [533, 313] on icon "Icon/Star" at bounding box center [541, 314] width 18 height 18
click at [810, 12] on div "Mark Complete" at bounding box center [826, 14] width 44 height 18
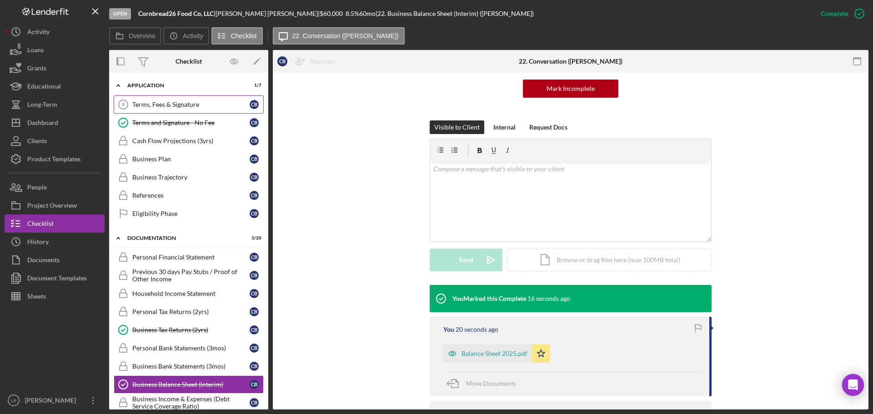
scroll to position [0, 0]
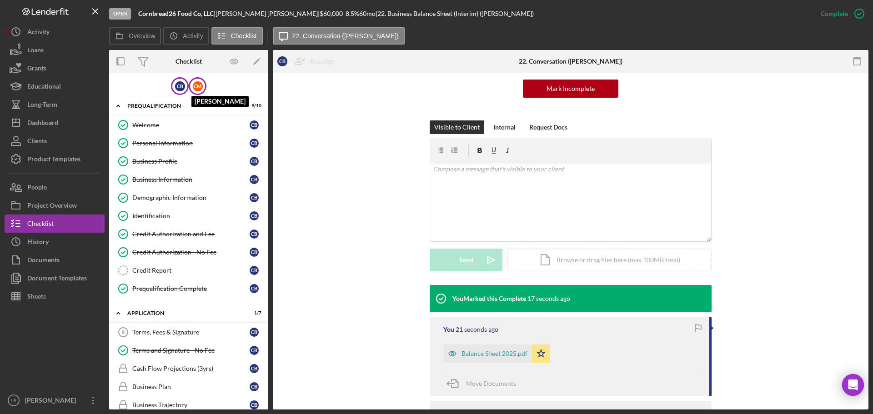
click at [199, 85] on div "C M" at bounding box center [198, 86] width 10 height 10
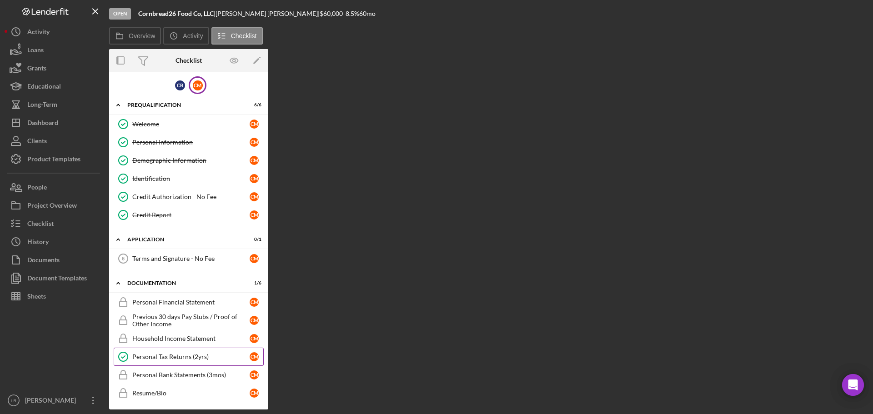
scroll to position [2, 0]
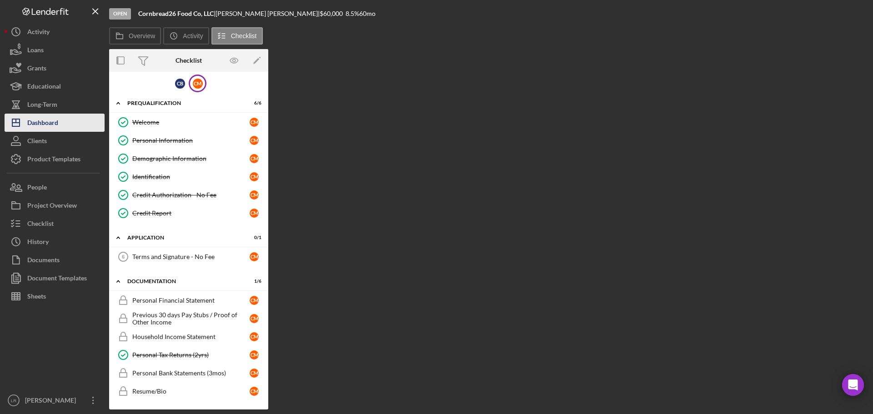
drag, startPoint x: 61, startPoint y: 129, endPoint x: 7, endPoint y: 127, distance: 53.7
click at [61, 129] on button "Icon/Dashboard Dashboard" at bounding box center [55, 123] width 100 height 18
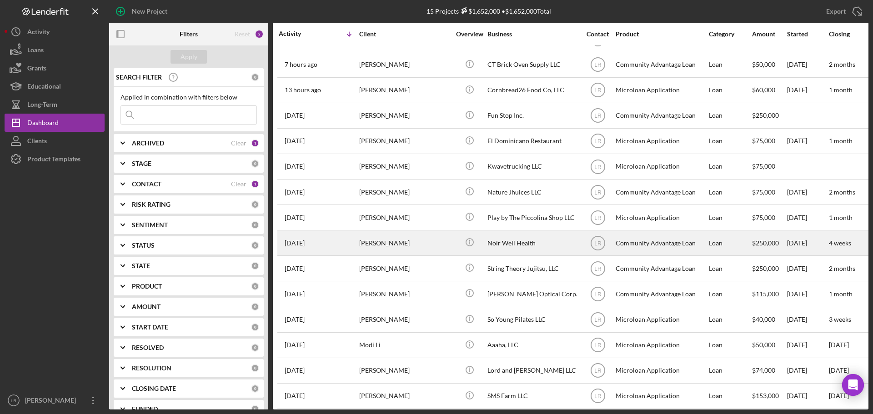
scroll to position [30, 0]
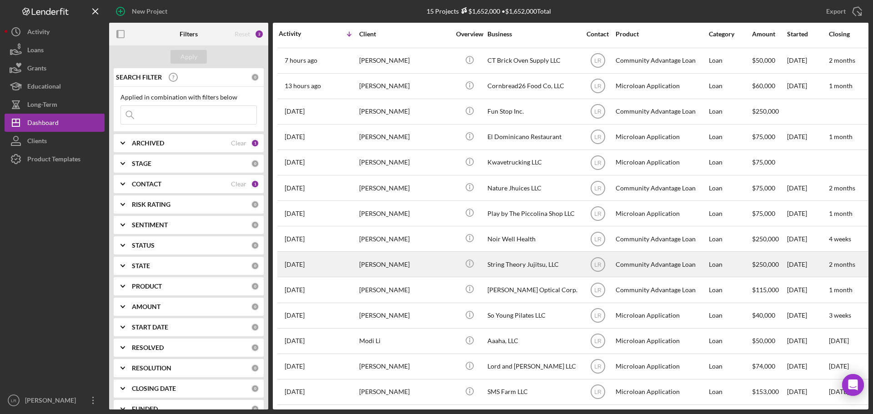
click at [563, 260] on div "String Theory Jujitsu, LLC" at bounding box center [532, 264] width 91 height 24
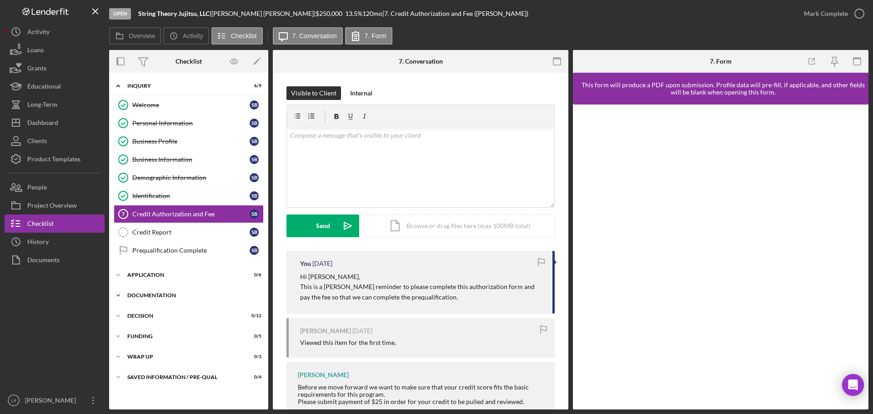
click at [153, 289] on div "Icon/Expander Documentation 8 / 20" at bounding box center [188, 295] width 159 height 18
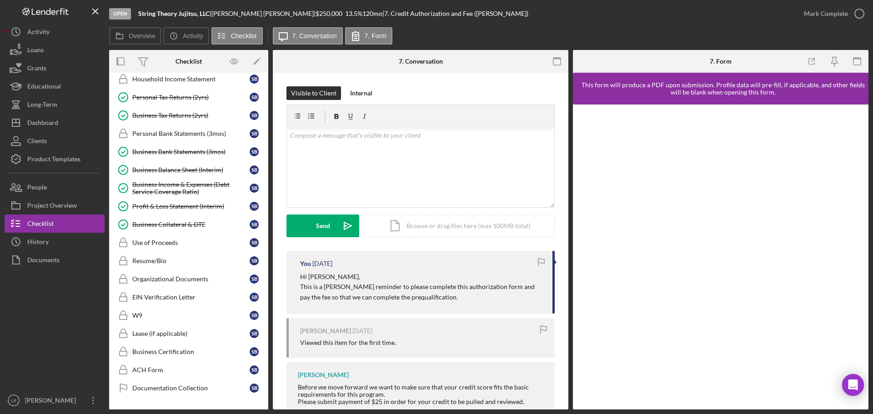
scroll to position [227, 0]
